Goal: Find specific page/section: Find specific page/section

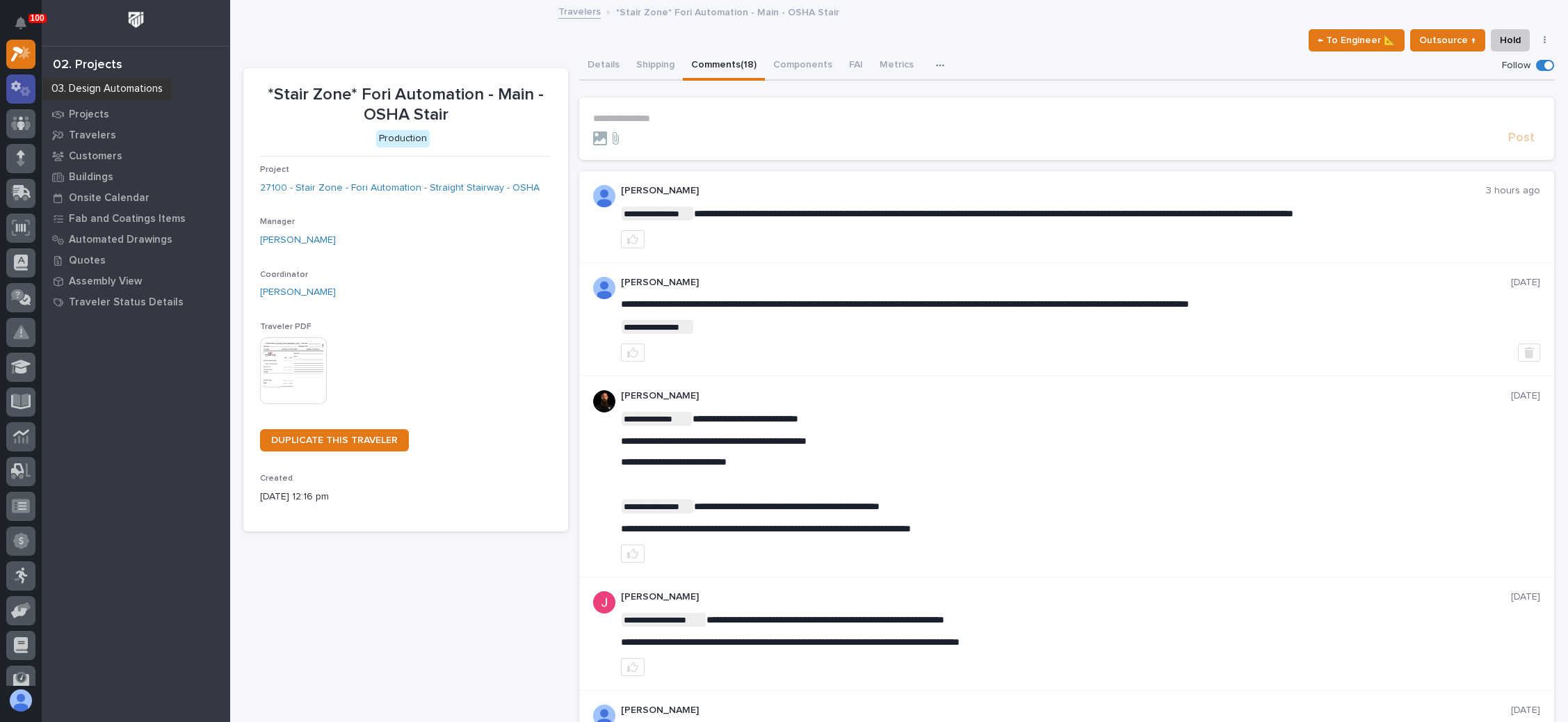
click at [25, 85] on icon at bounding box center [21, 88] width 20 height 16
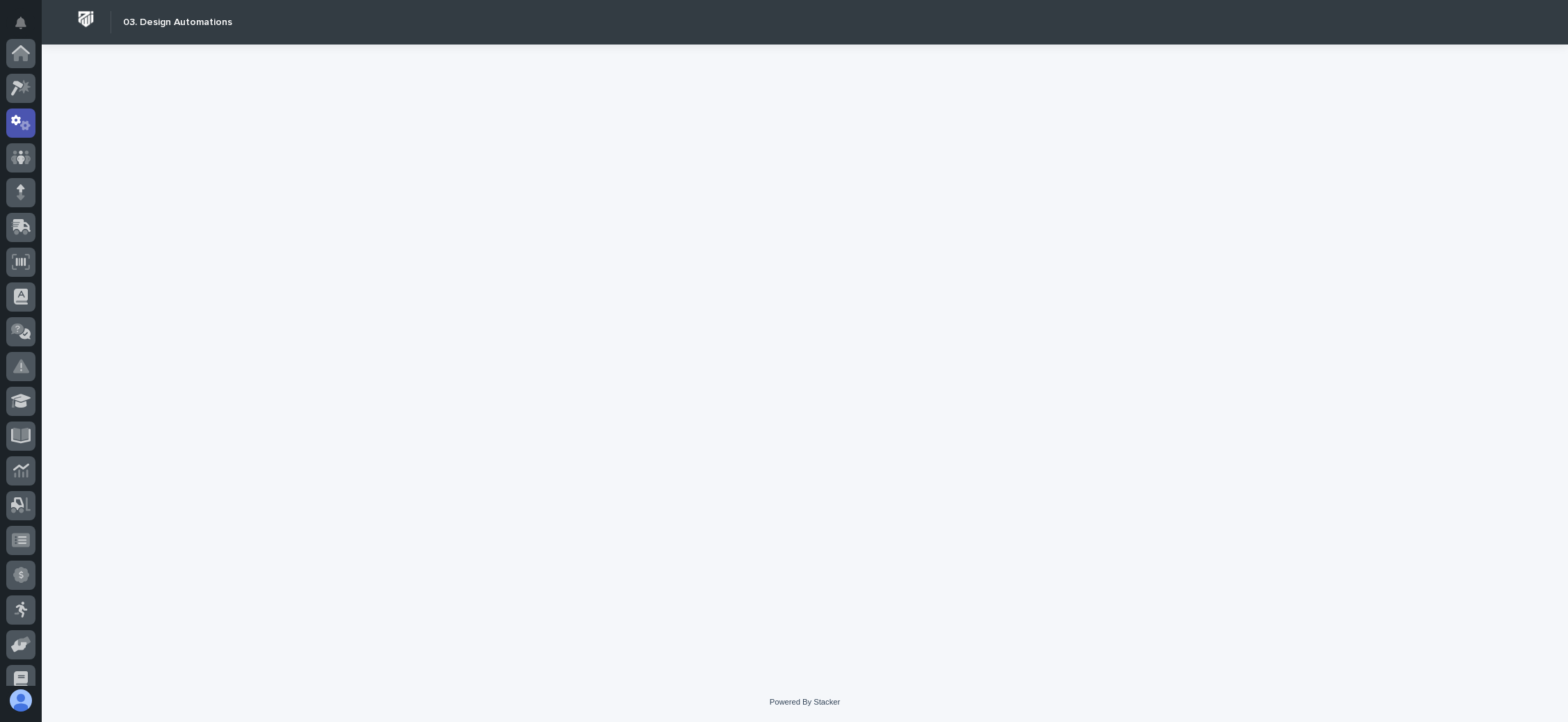
scroll to position [69, 0]
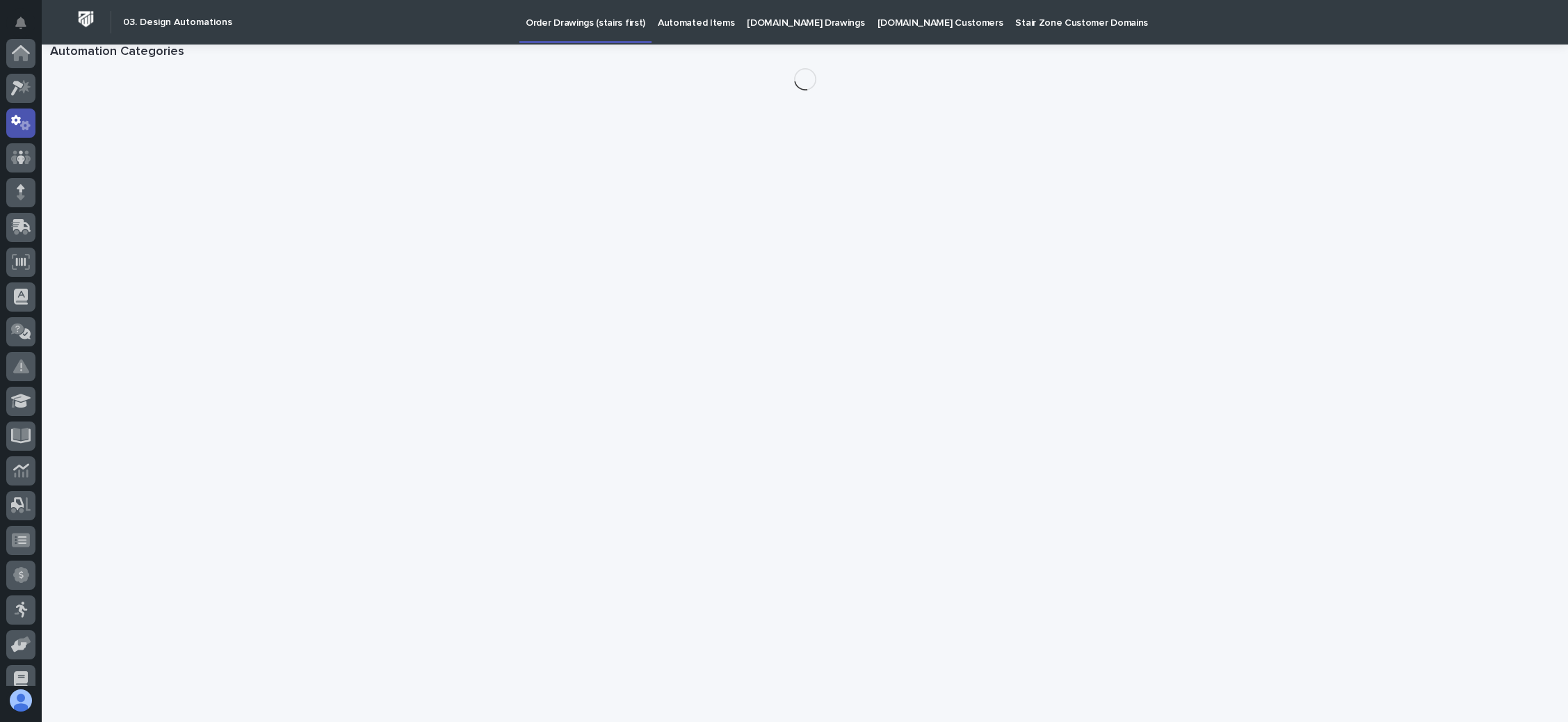
scroll to position [69, 0]
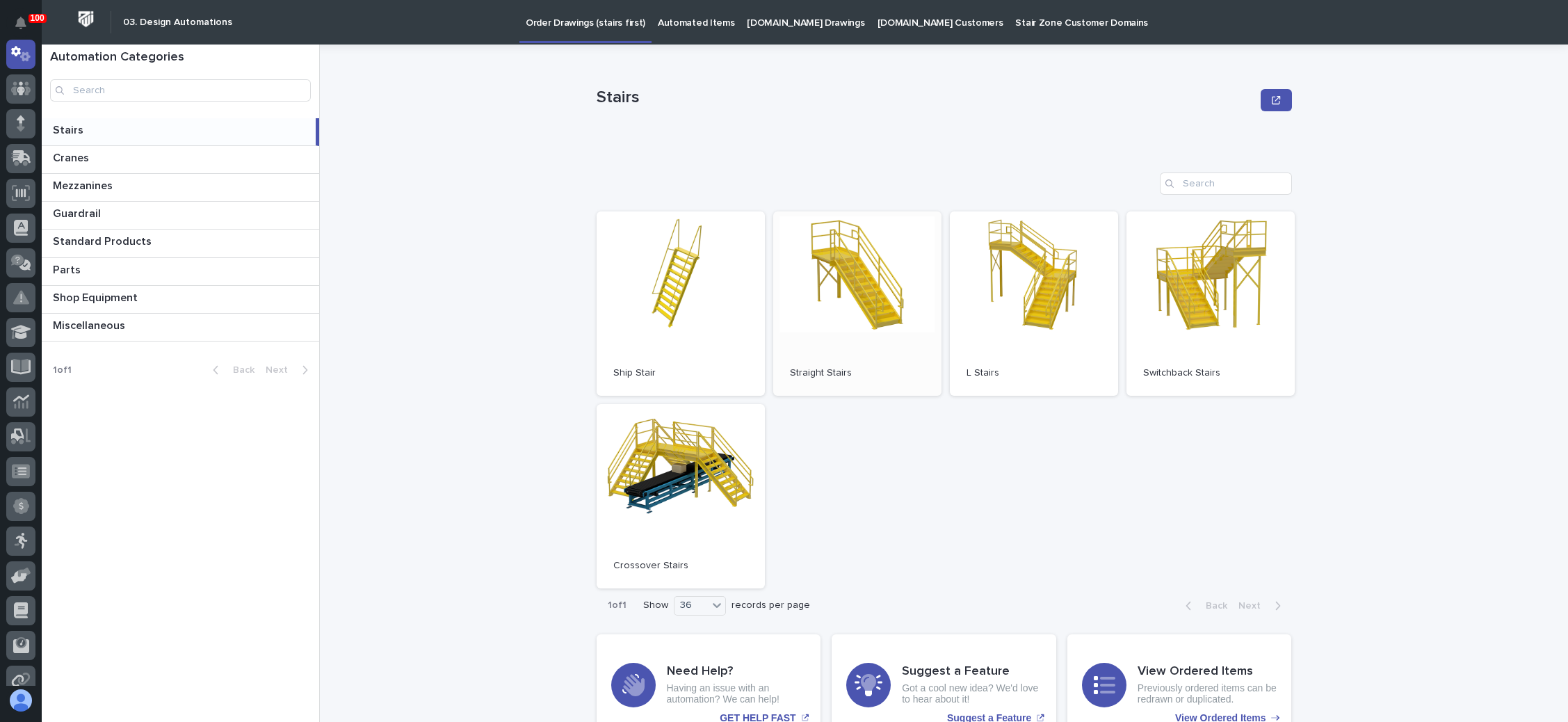
click at [866, 283] on link "Open" at bounding box center [858, 303] width 168 height 185
